Goal: Transaction & Acquisition: Purchase product/service

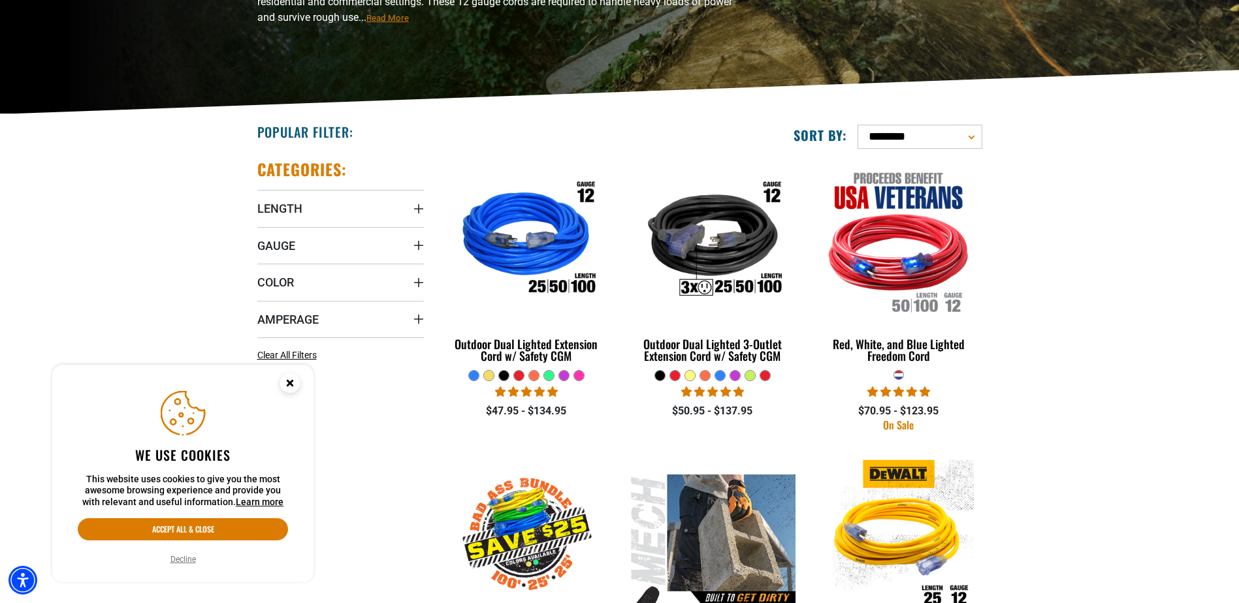
scroll to position [261, 0]
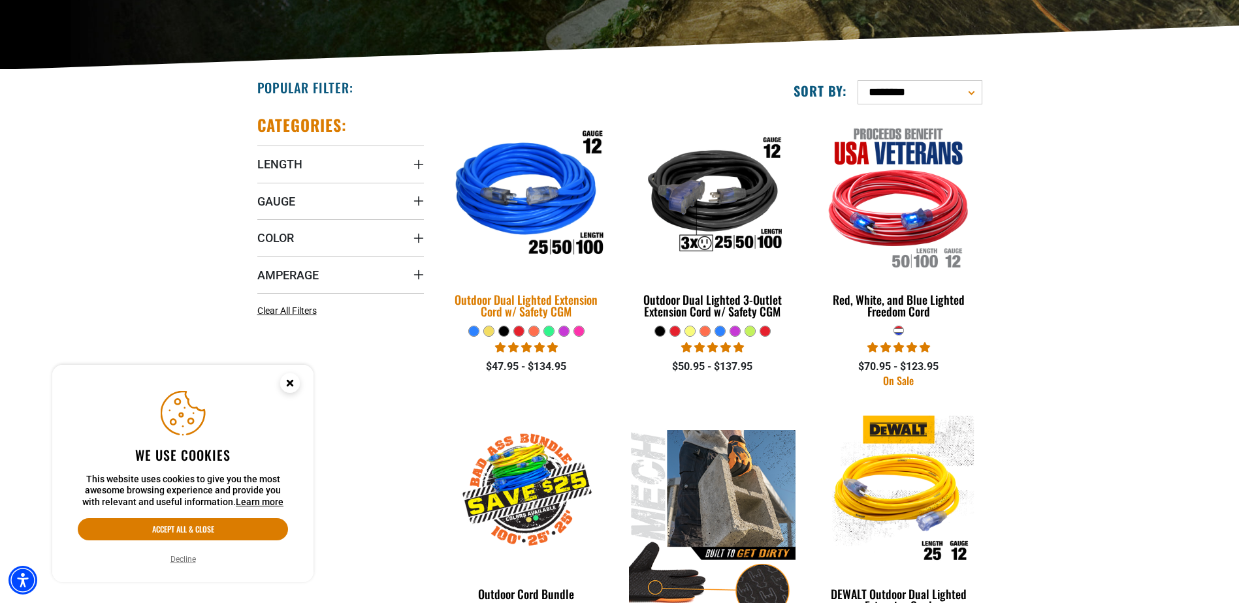
click at [558, 205] on img at bounding box center [526, 196] width 183 height 167
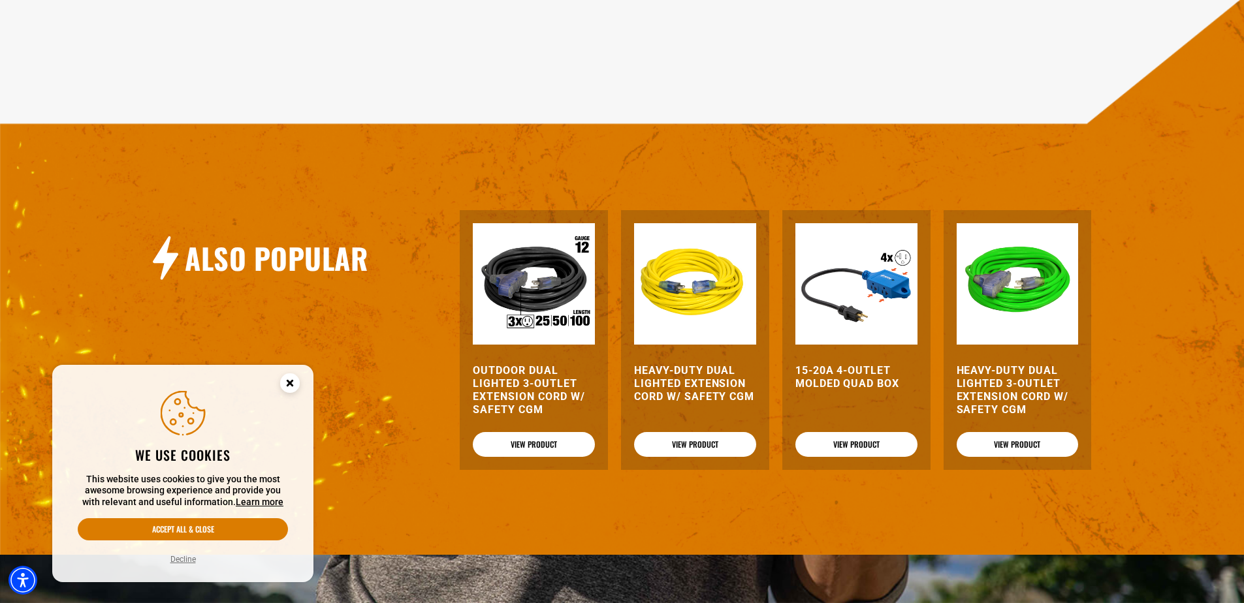
scroll to position [1436, 0]
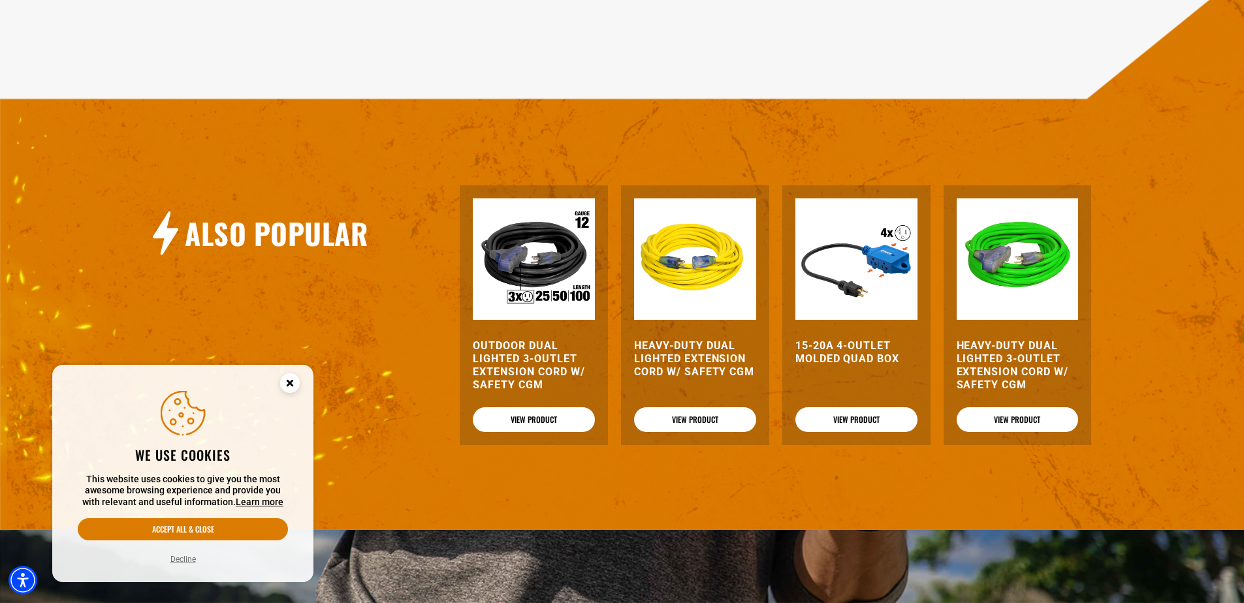
click at [530, 362] on h3 "Outdoor Dual Lighted 3-Outlet Extension Cord w/ Safety CGM" at bounding box center [534, 366] width 122 height 52
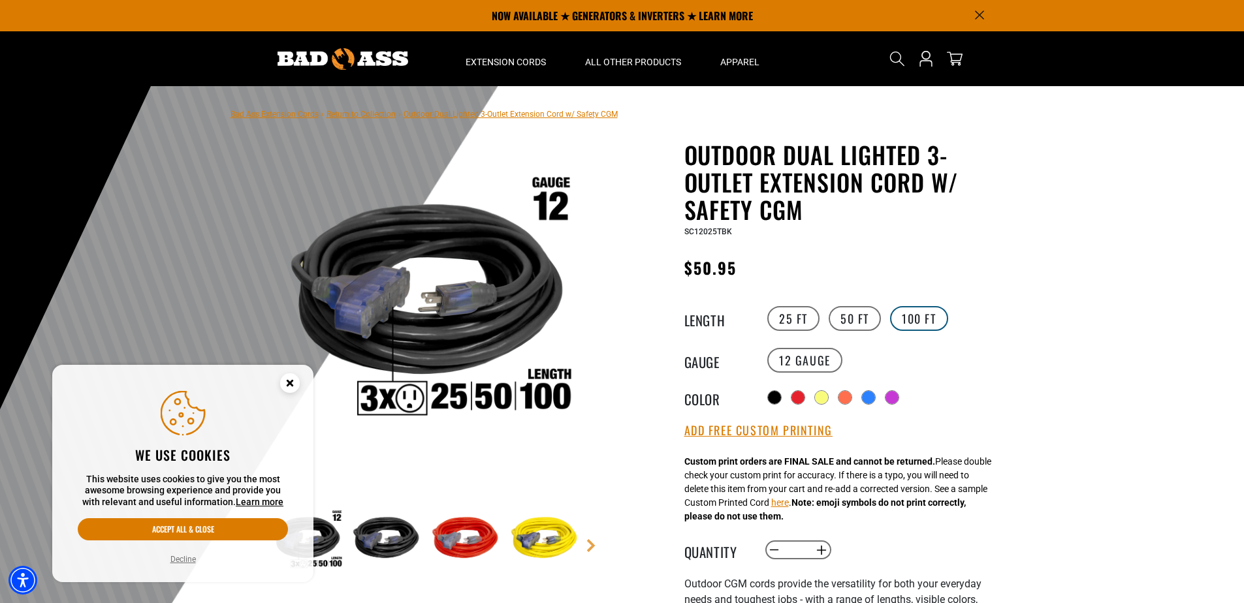
click at [923, 323] on label "100 FT" at bounding box center [919, 318] width 58 height 25
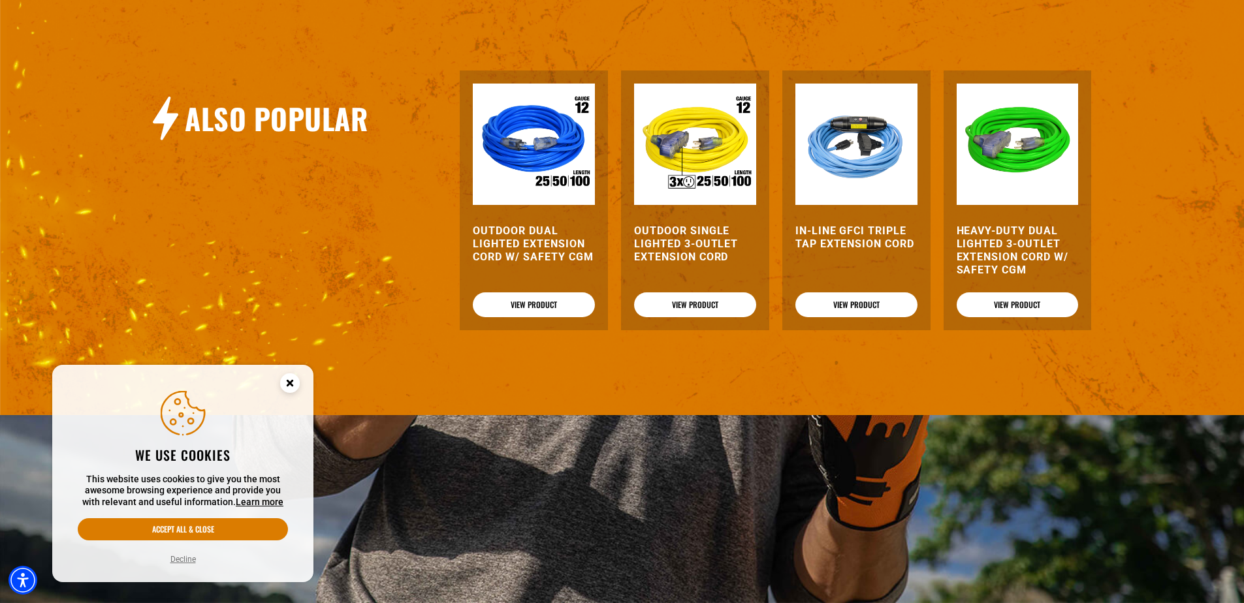
scroll to position [1567, 0]
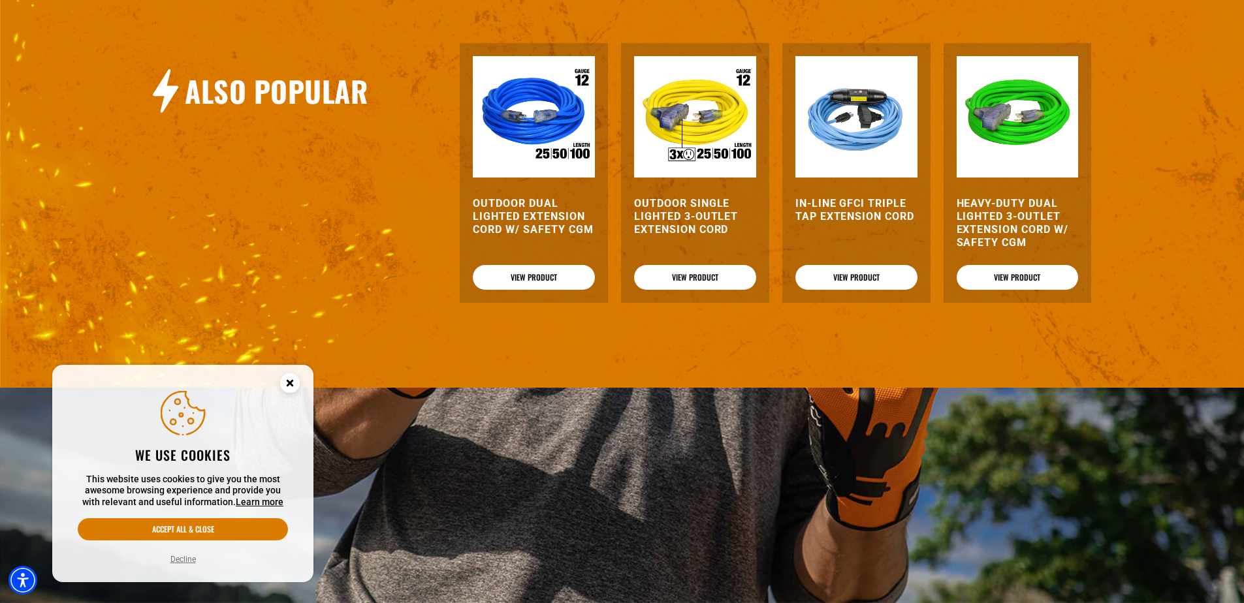
click at [529, 212] on h3 "Outdoor Dual Lighted Extension Cord w/ Safety CGM" at bounding box center [534, 216] width 122 height 39
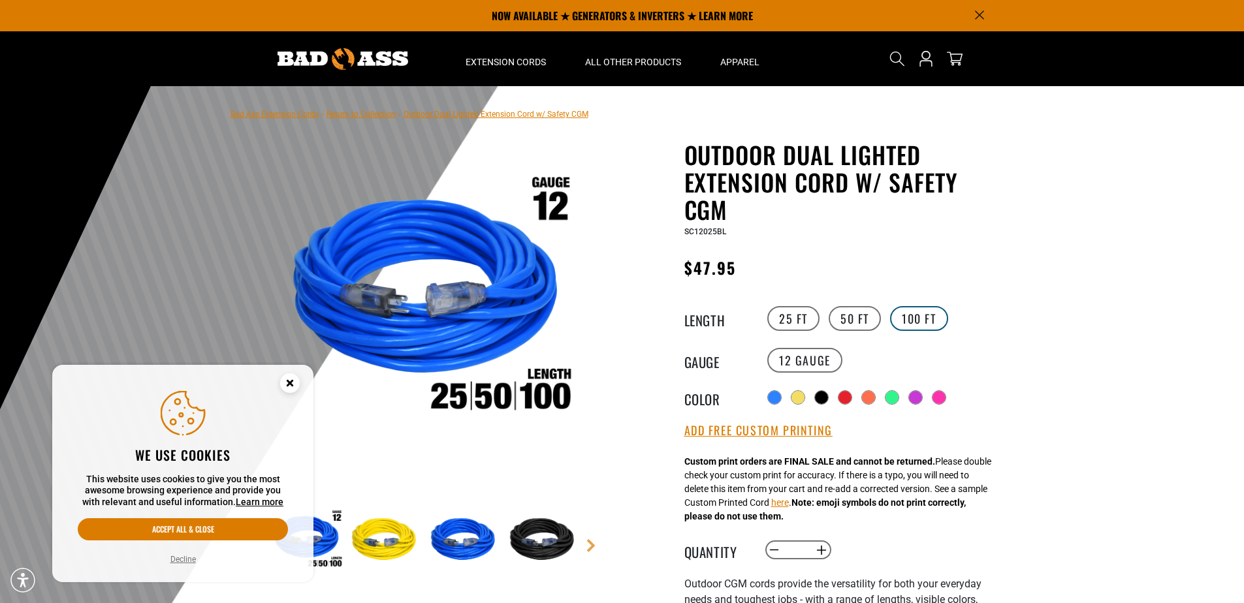
click at [923, 311] on label "100 FT" at bounding box center [919, 318] width 58 height 25
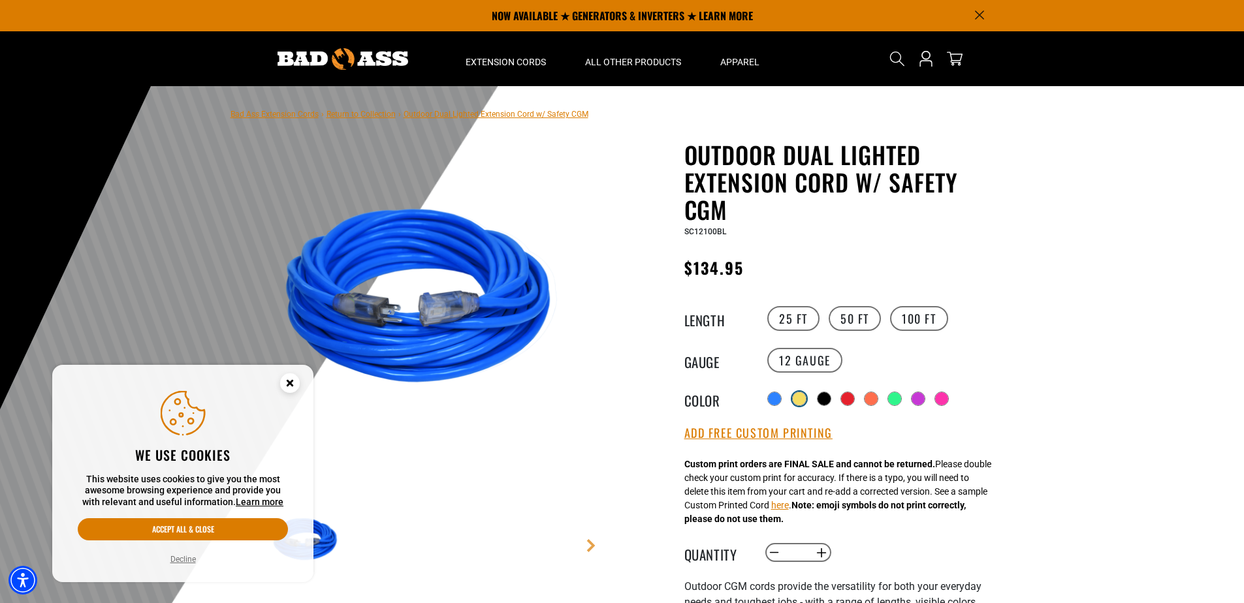
click at [803, 396] on div at bounding box center [799, 398] width 13 height 13
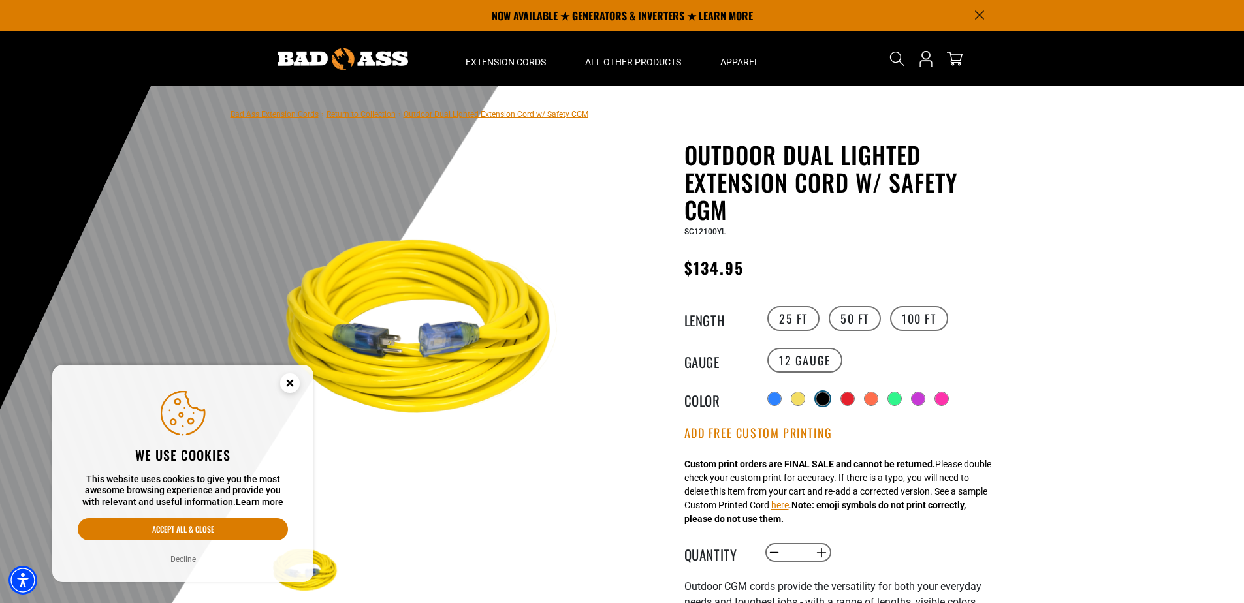
click at [818, 398] on div at bounding box center [823, 399] width 14 height 14
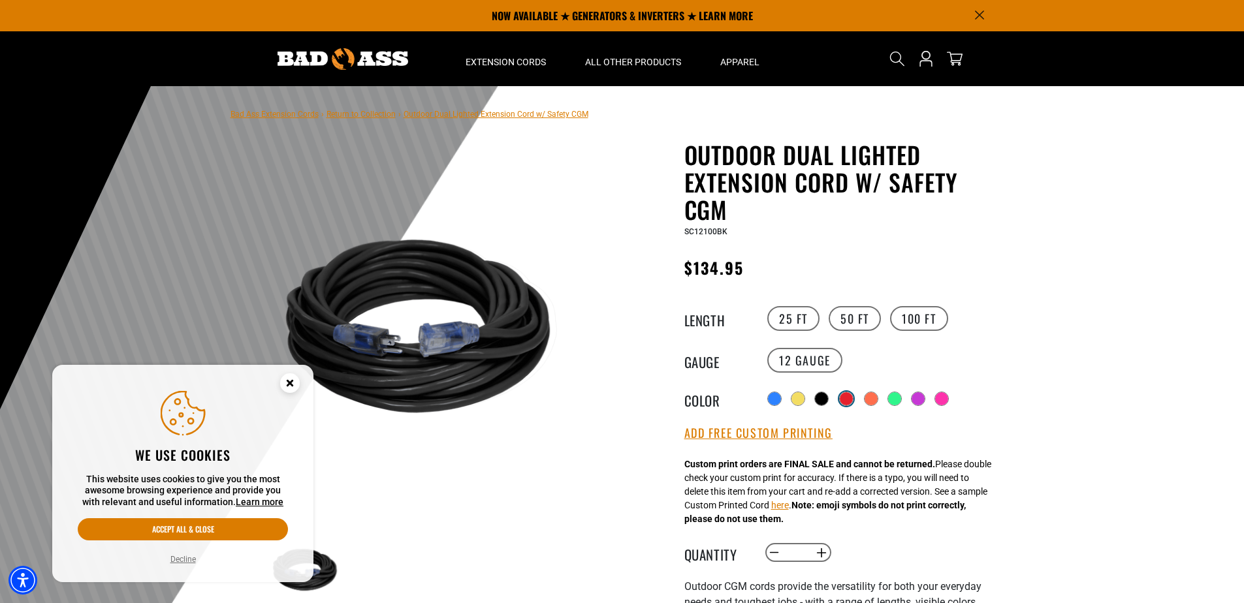
click at [849, 398] on div at bounding box center [846, 398] width 13 height 13
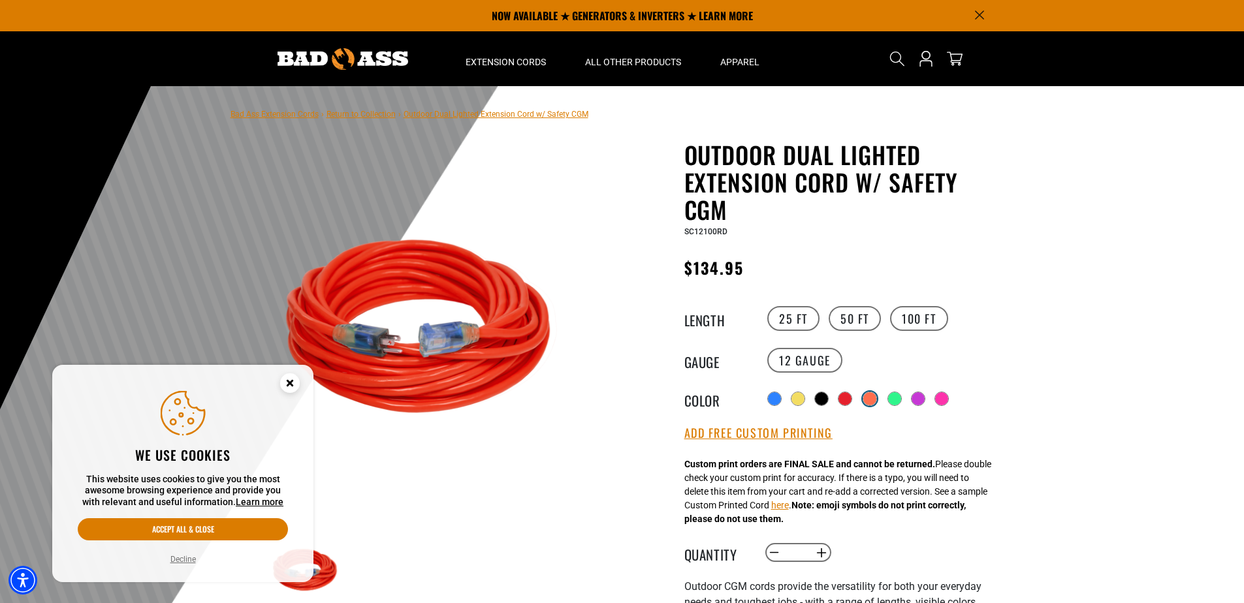
click at [876, 396] on div at bounding box center [869, 398] width 13 height 13
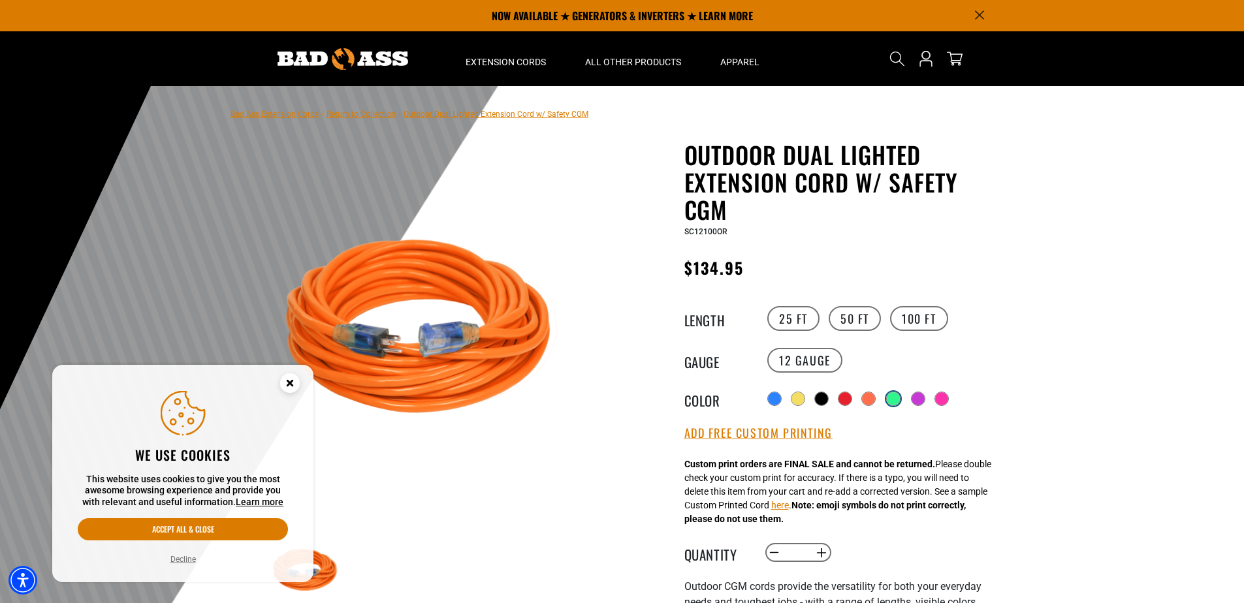
click at [896, 398] on div at bounding box center [893, 398] width 13 height 13
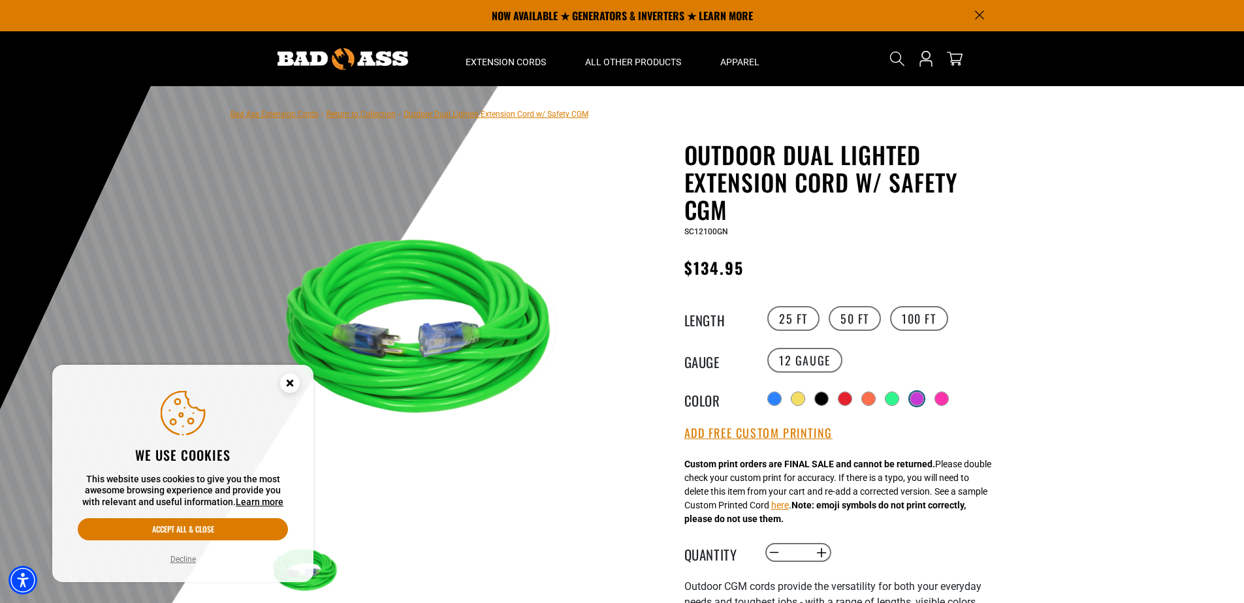
click at [919, 398] on div at bounding box center [916, 398] width 13 height 13
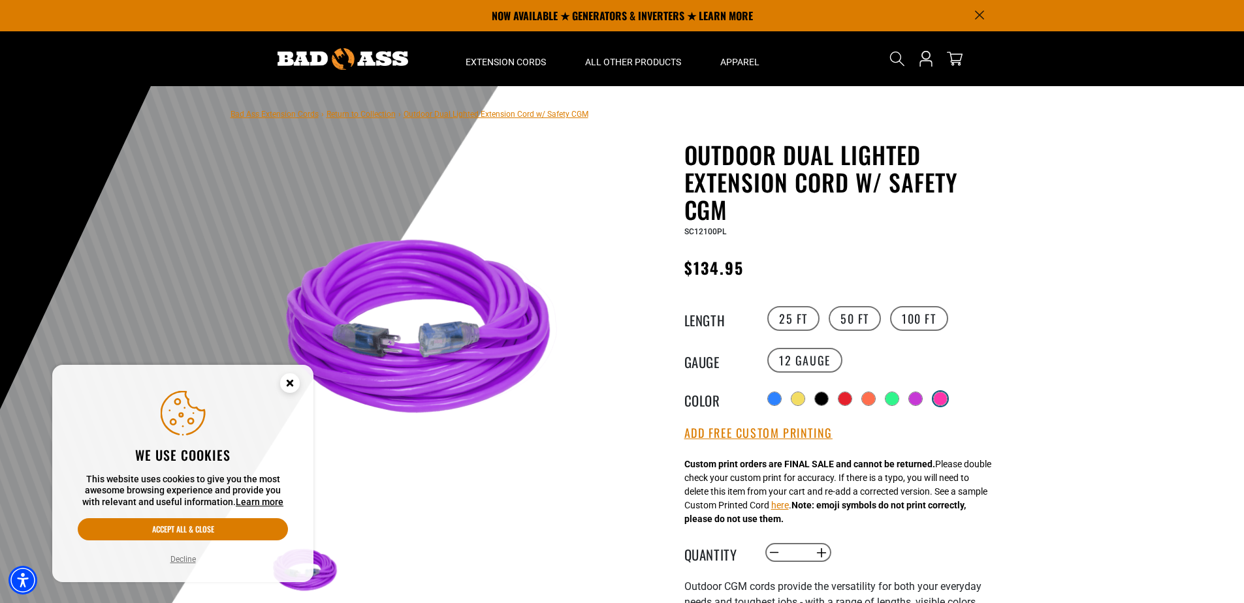
click at [947, 398] on div at bounding box center [940, 398] width 13 height 13
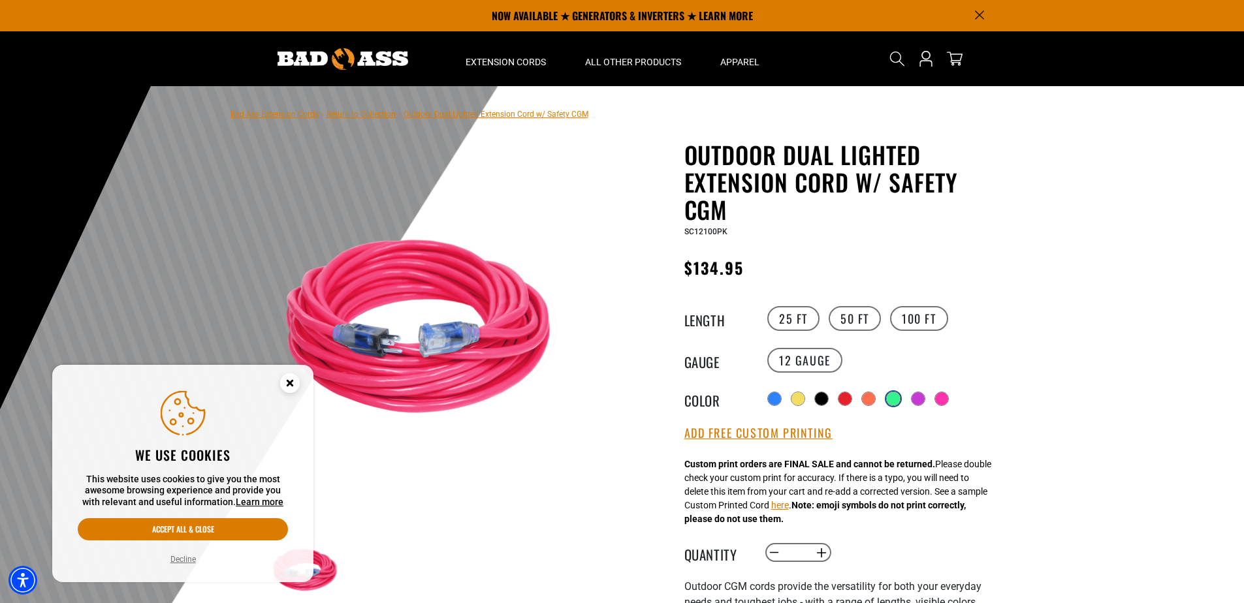
click at [887, 395] on div at bounding box center [893, 399] width 14 height 14
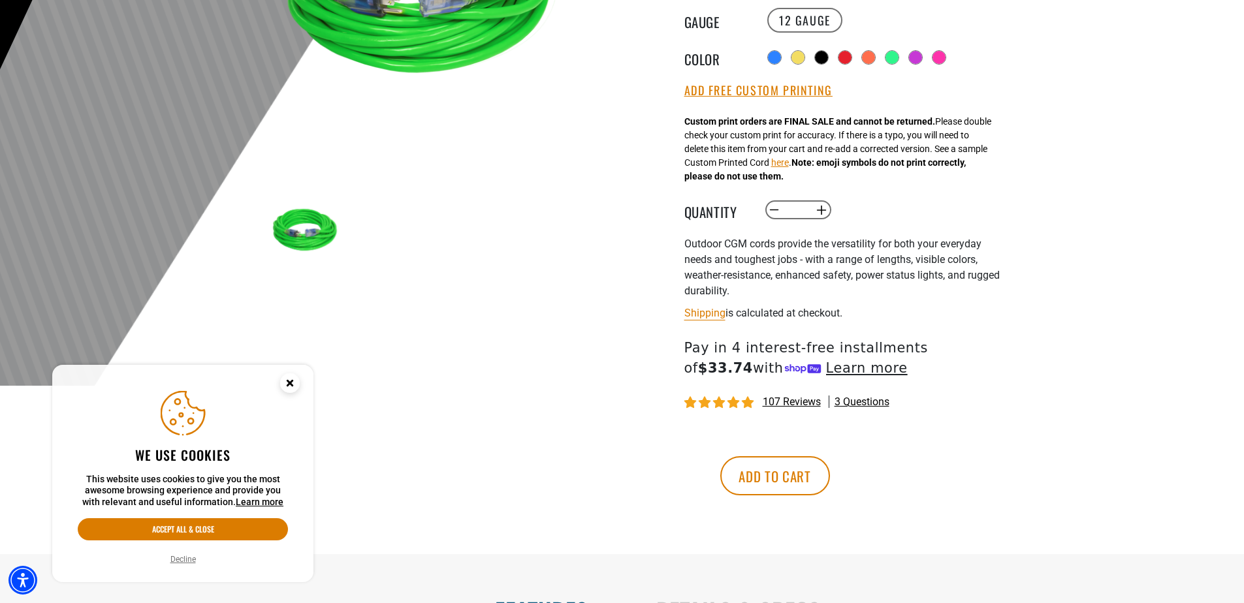
scroll to position [392, 0]
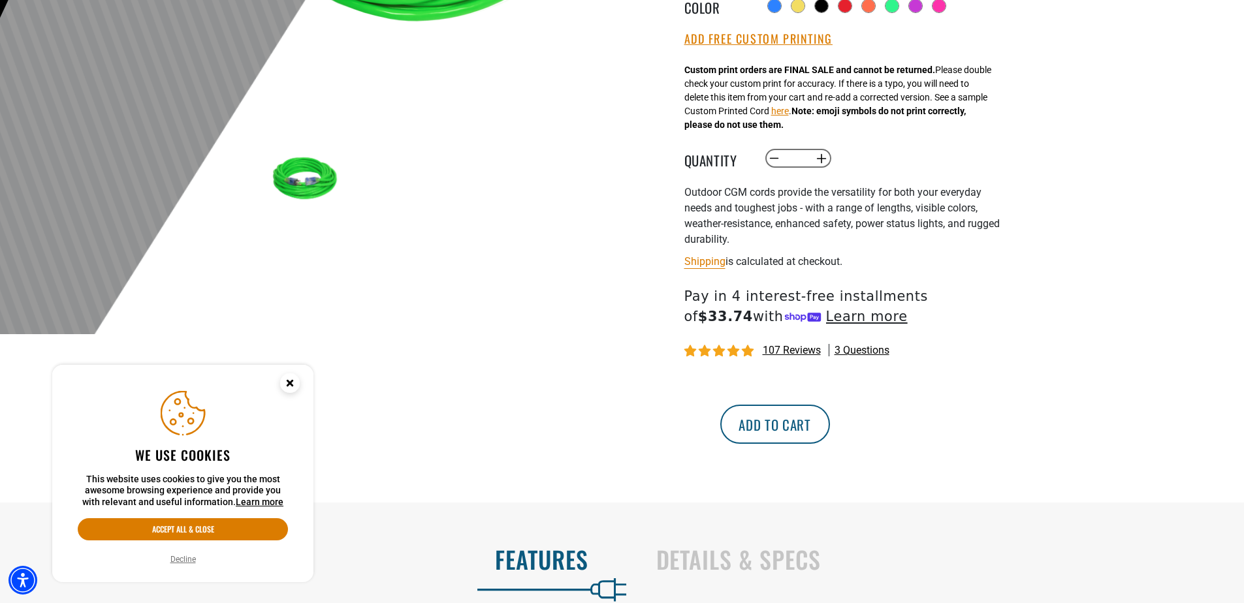
click at [830, 426] on button "Add to cart" at bounding box center [775, 424] width 110 height 39
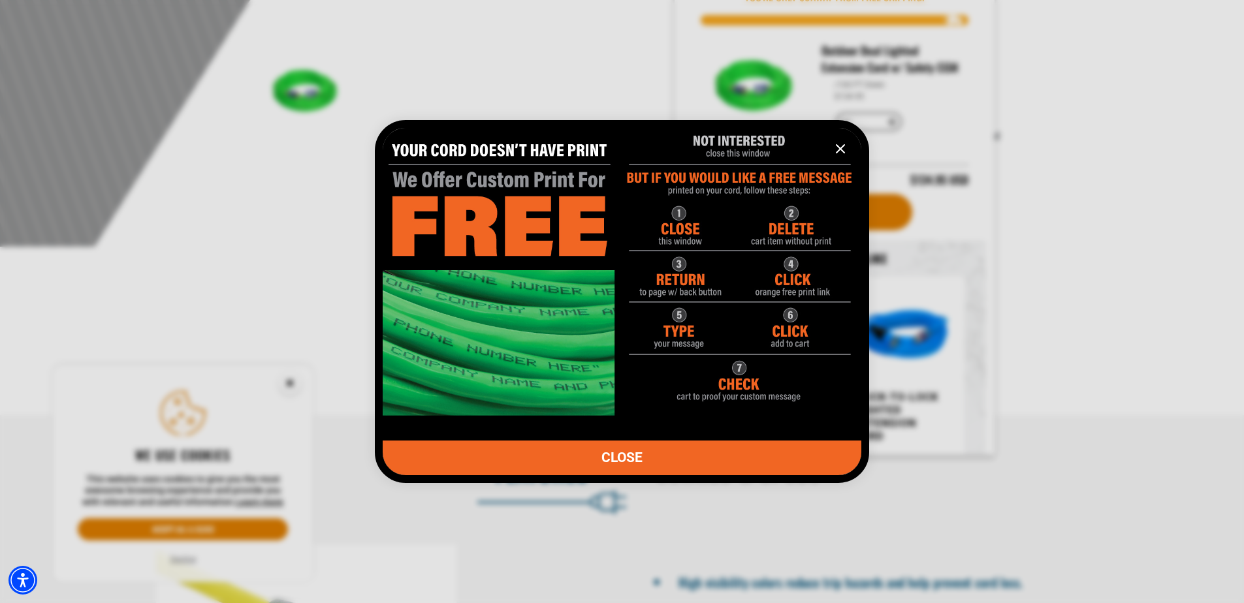
scroll to position [588, 0]
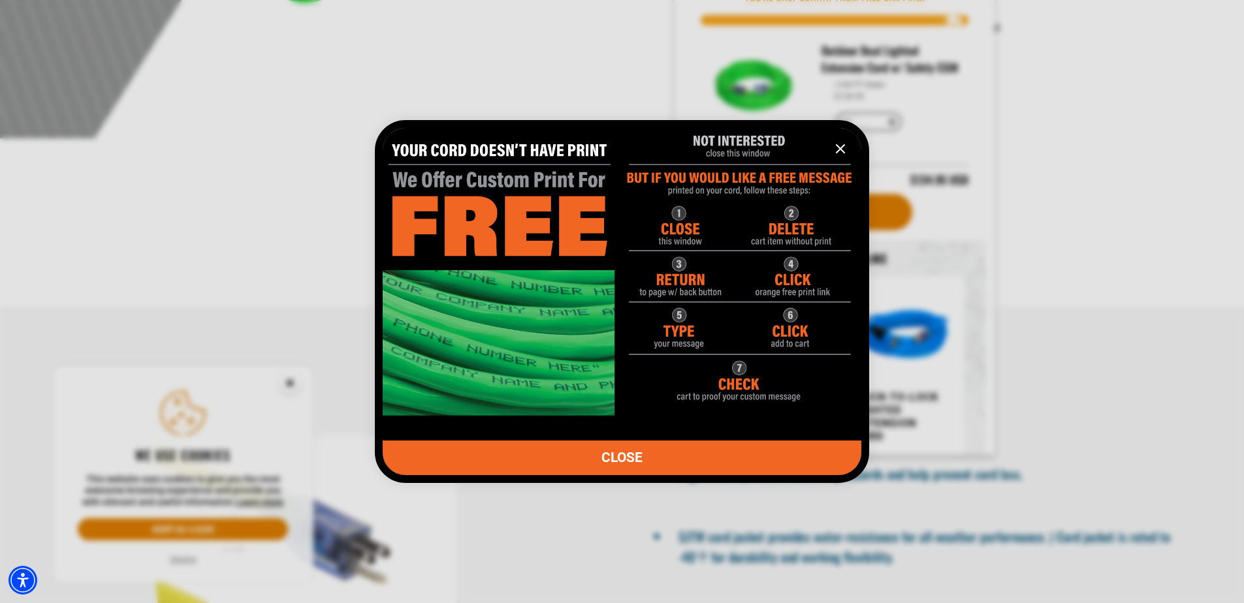
click at [626, 454] on span "CLOSE" at bounding box center [621, 458] width 41 height 14
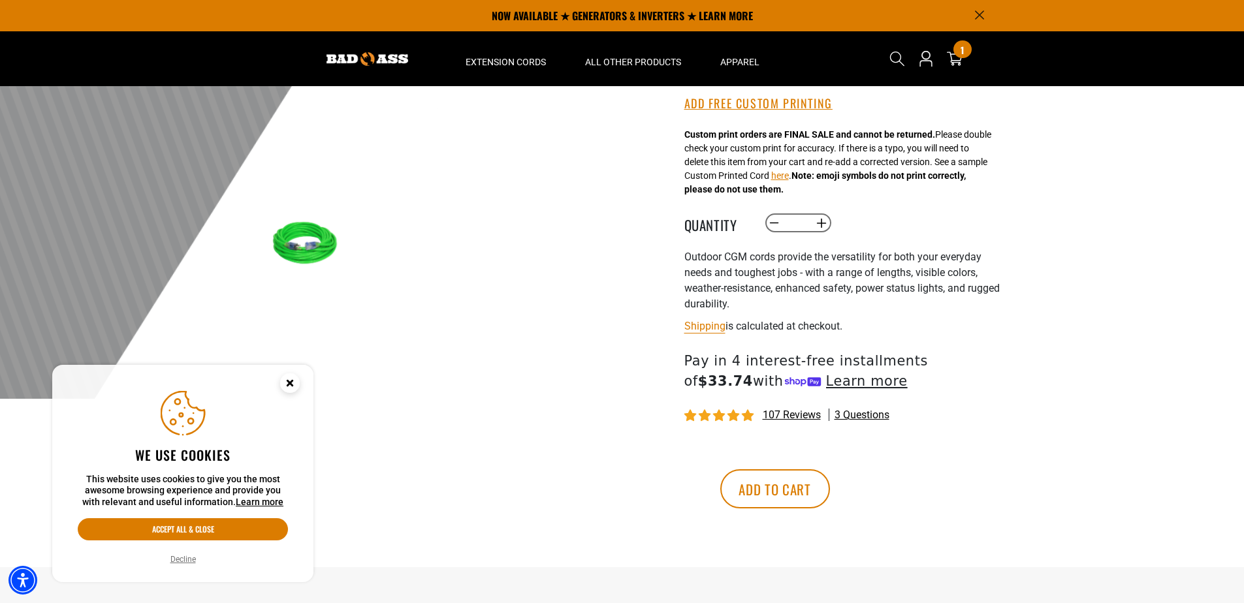
scroll to position [326, 0]
click at [962, 49] on span "1" at bounding box center [961, 50] width 3 height 10
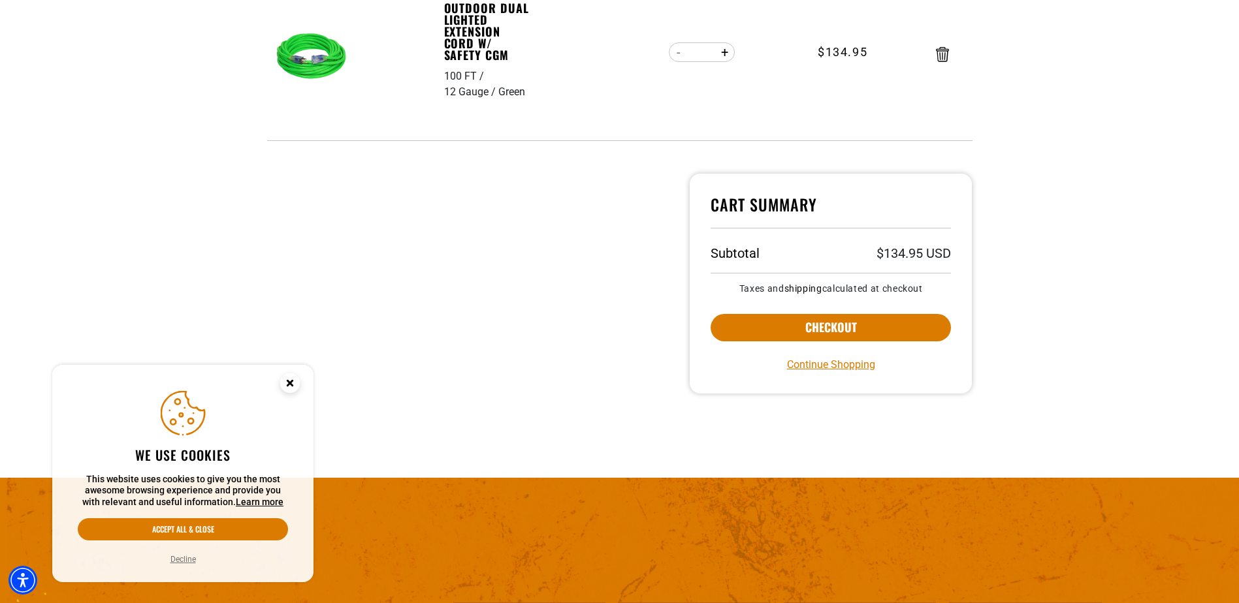
scroll to position [326, 0]
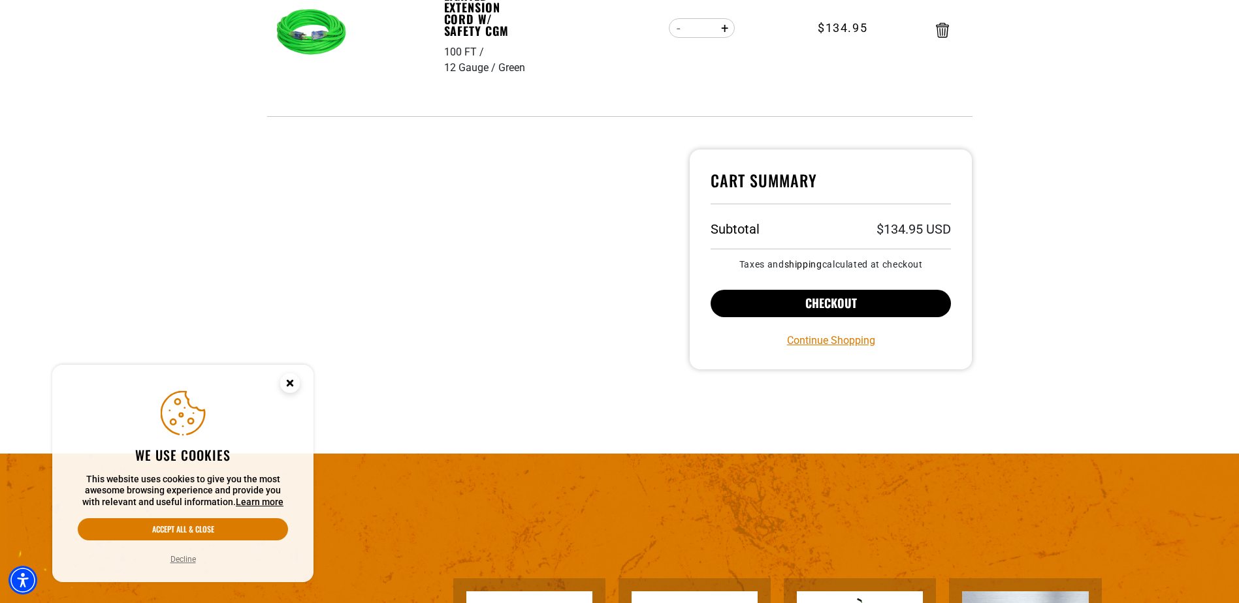
click at [843, 307] on button "Checkout" at bounding box center [830, 303] width 241 height 27
